Goal: Check status: Check status

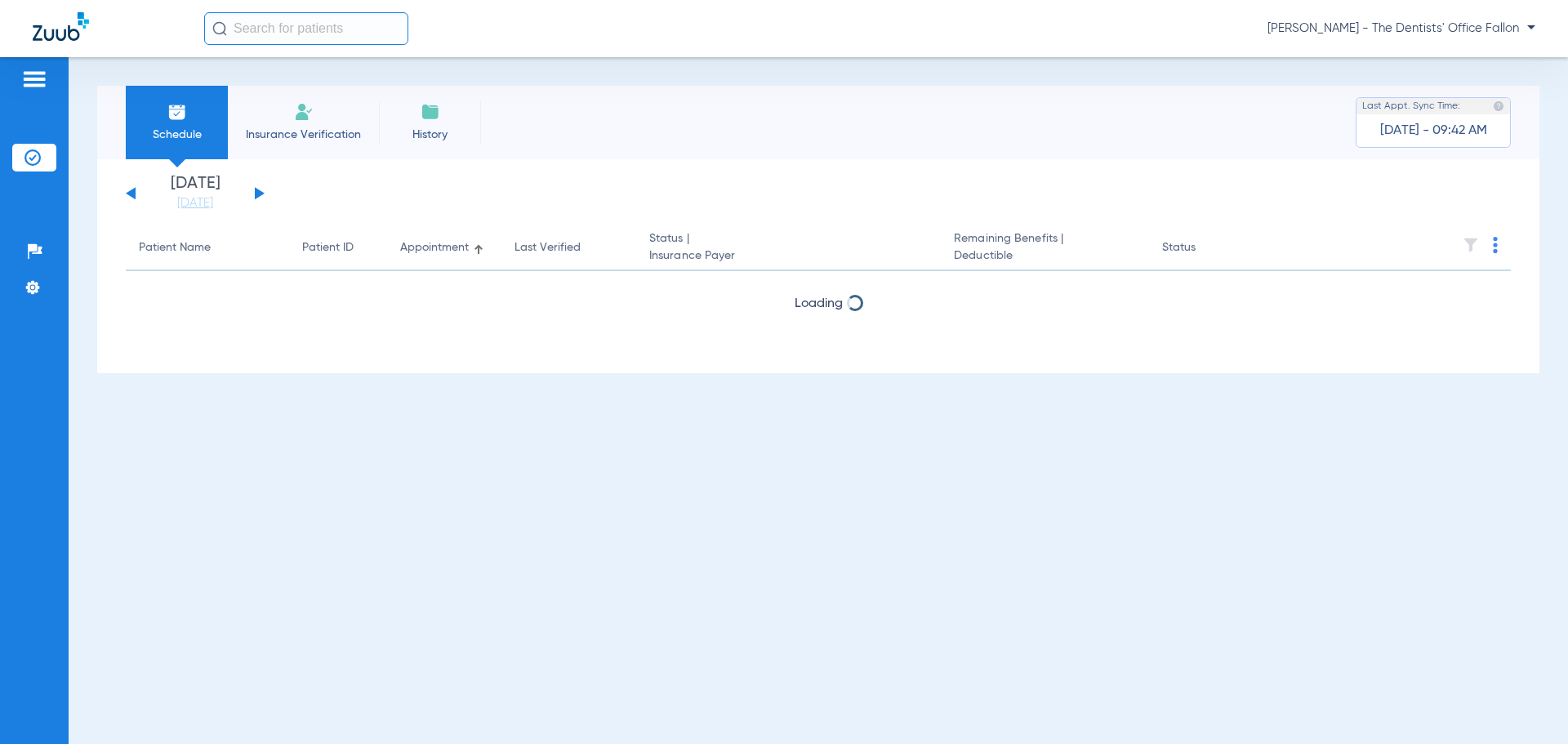
click at [258, 190] on button at bounding box center [260, 193] width 10 height 12
click at [258, 191] on button at bounding box center [260, 193] width 10 height 12
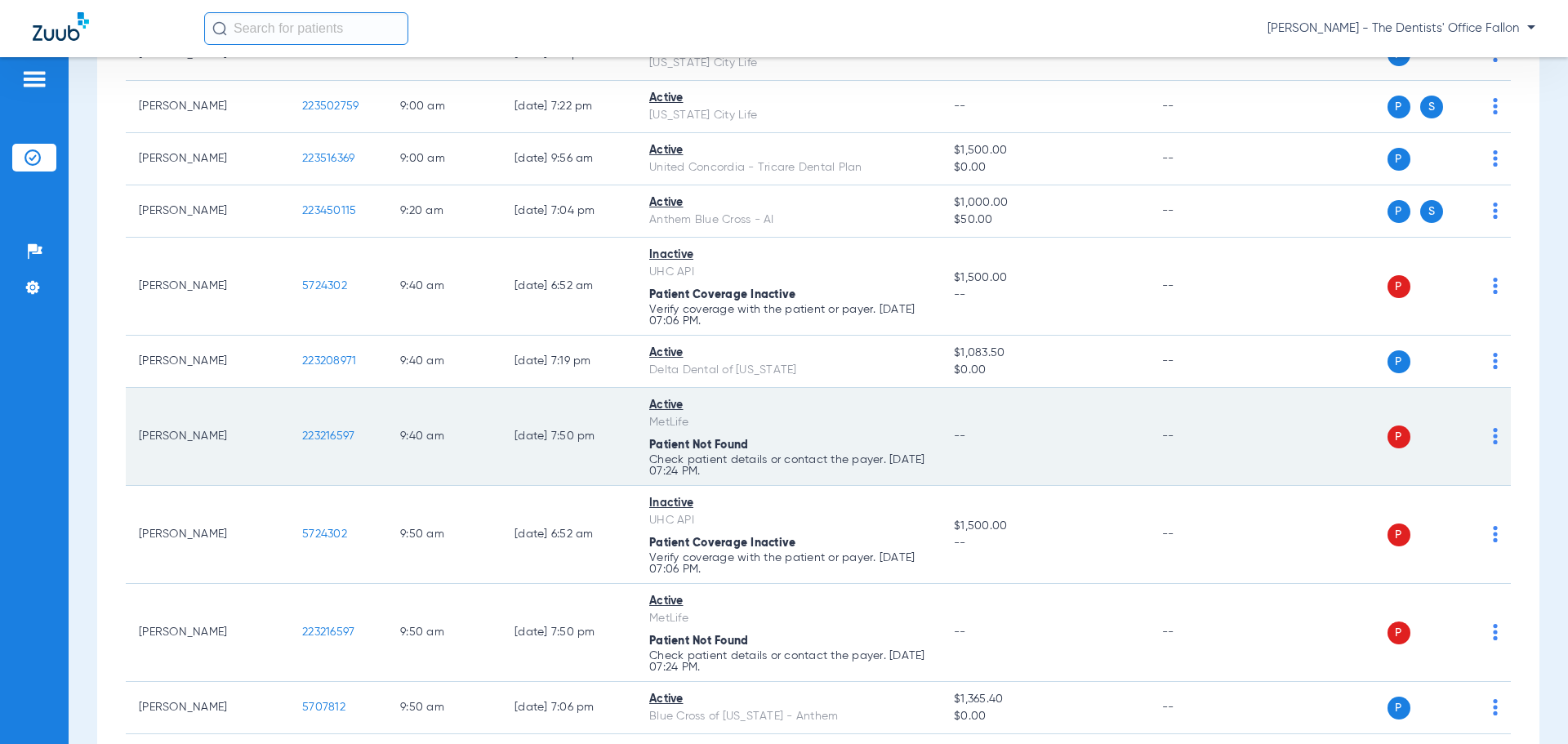
scroll to position [1225, 0]
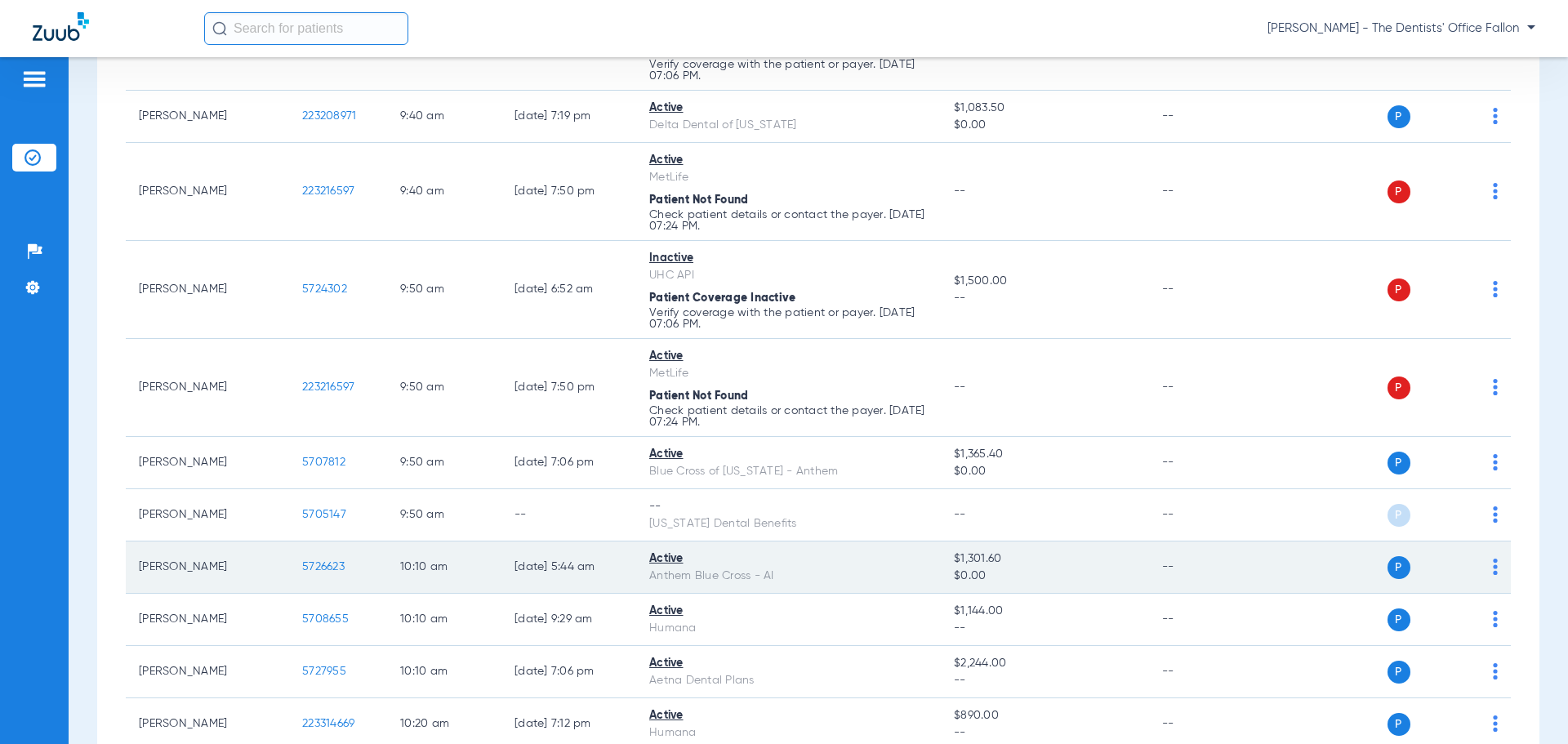
click at [1492, 569] on img at bounding box center [1495, 567] width 5 height 17
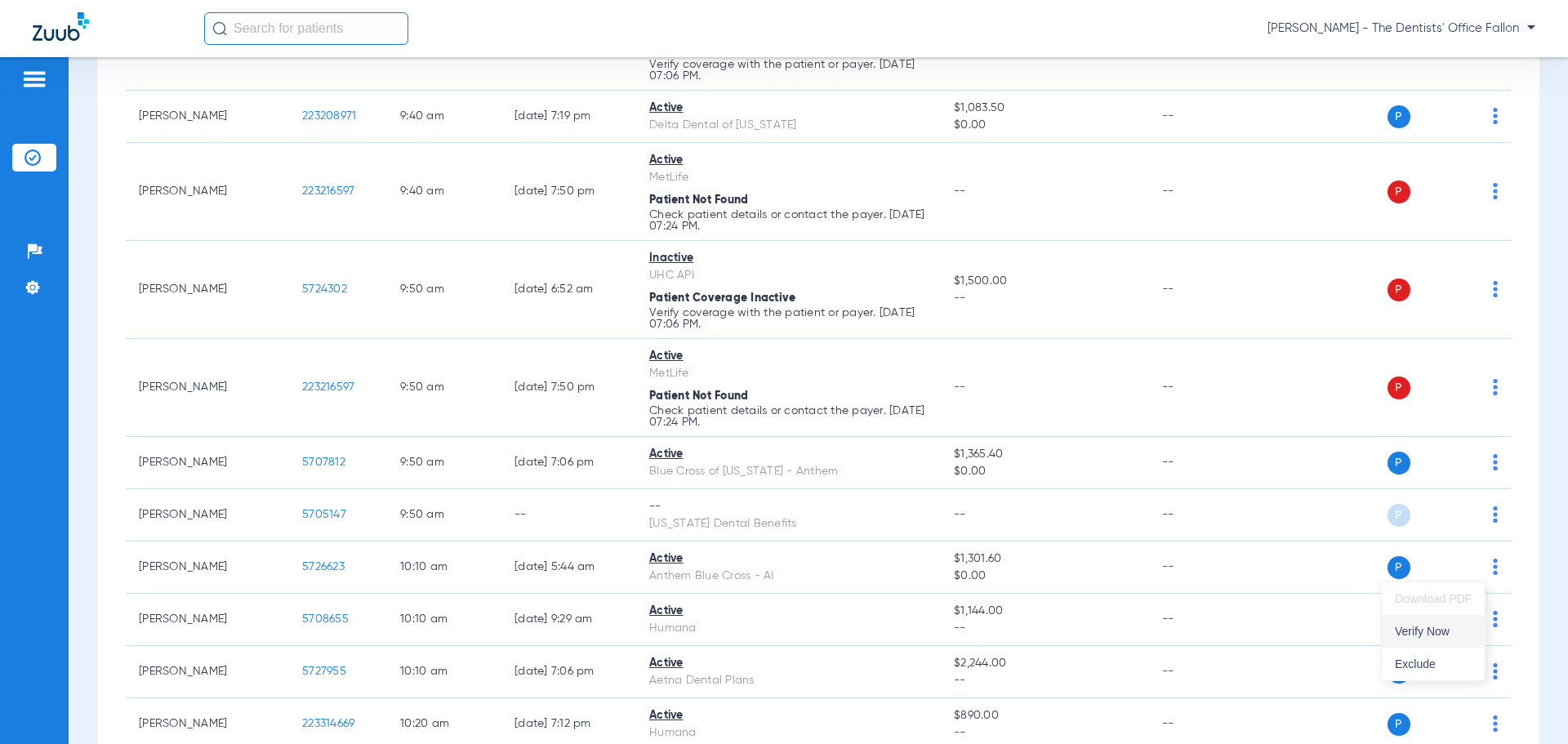
click at [1432, 632] on span "Verify Now" at bounding box center [1433, 632] width 77 height 12
